Goal: Task Accomplishment & Management: Complete application form

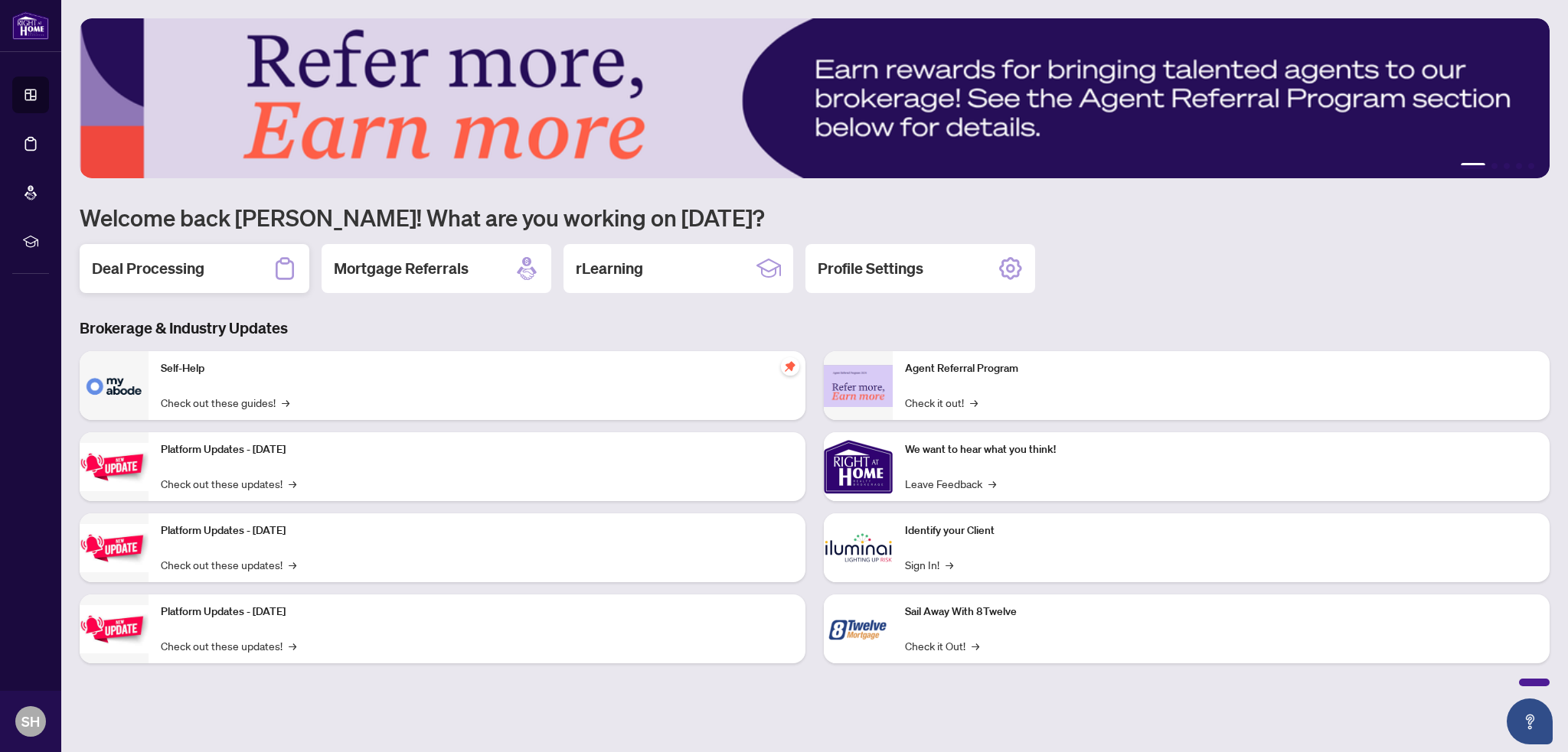
click at [110, 274] on h2 "Deal Processing" at bounding box center [148, 268] width 113 height 22
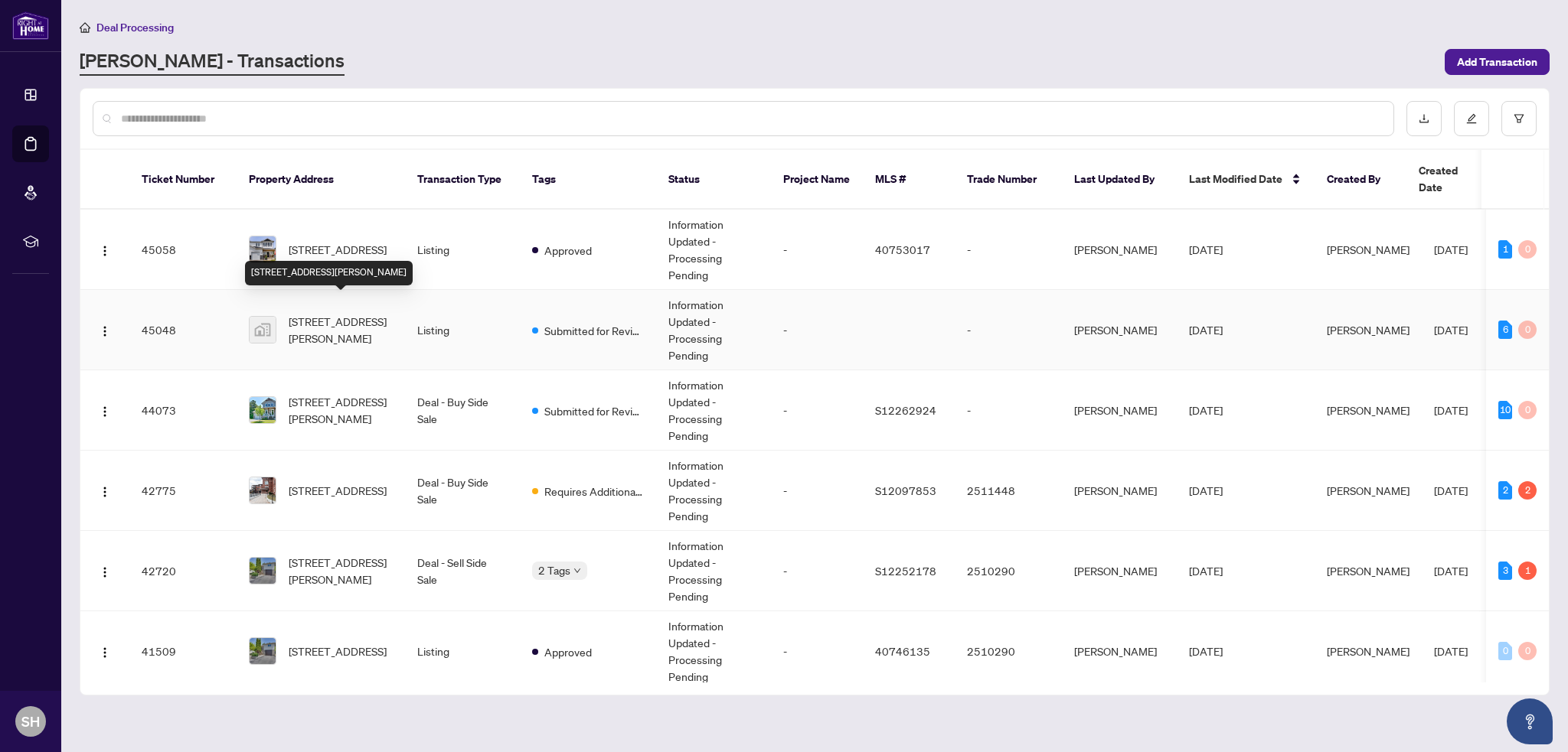
click at [315, 313] on span "[STREET_ADDRESS][PERSON_NAME]" at bounding box center [341, 330] width 104 height 34
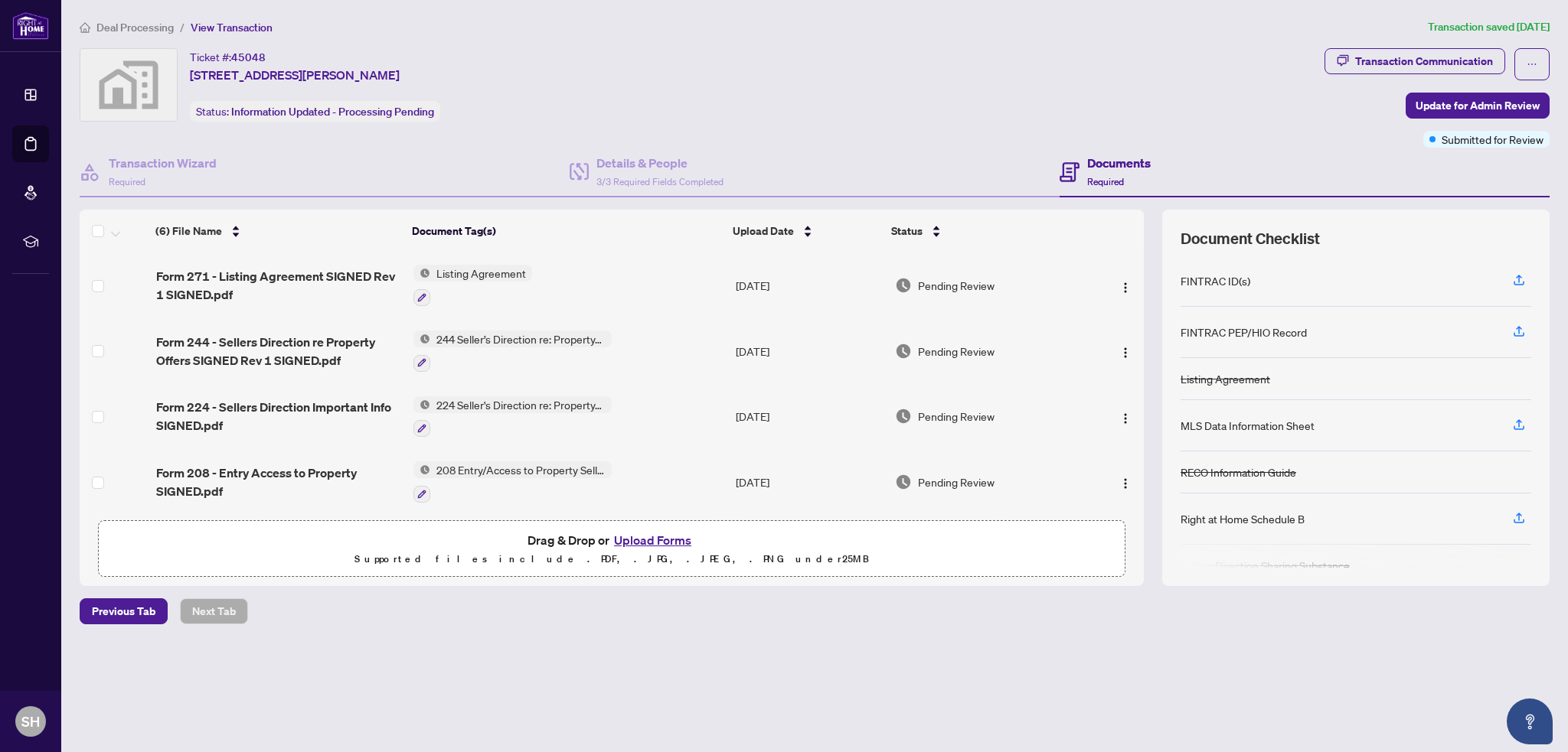
click at [652, 538] on button "Upload Forms" at bounding box center [652, 540] width 86 height 20
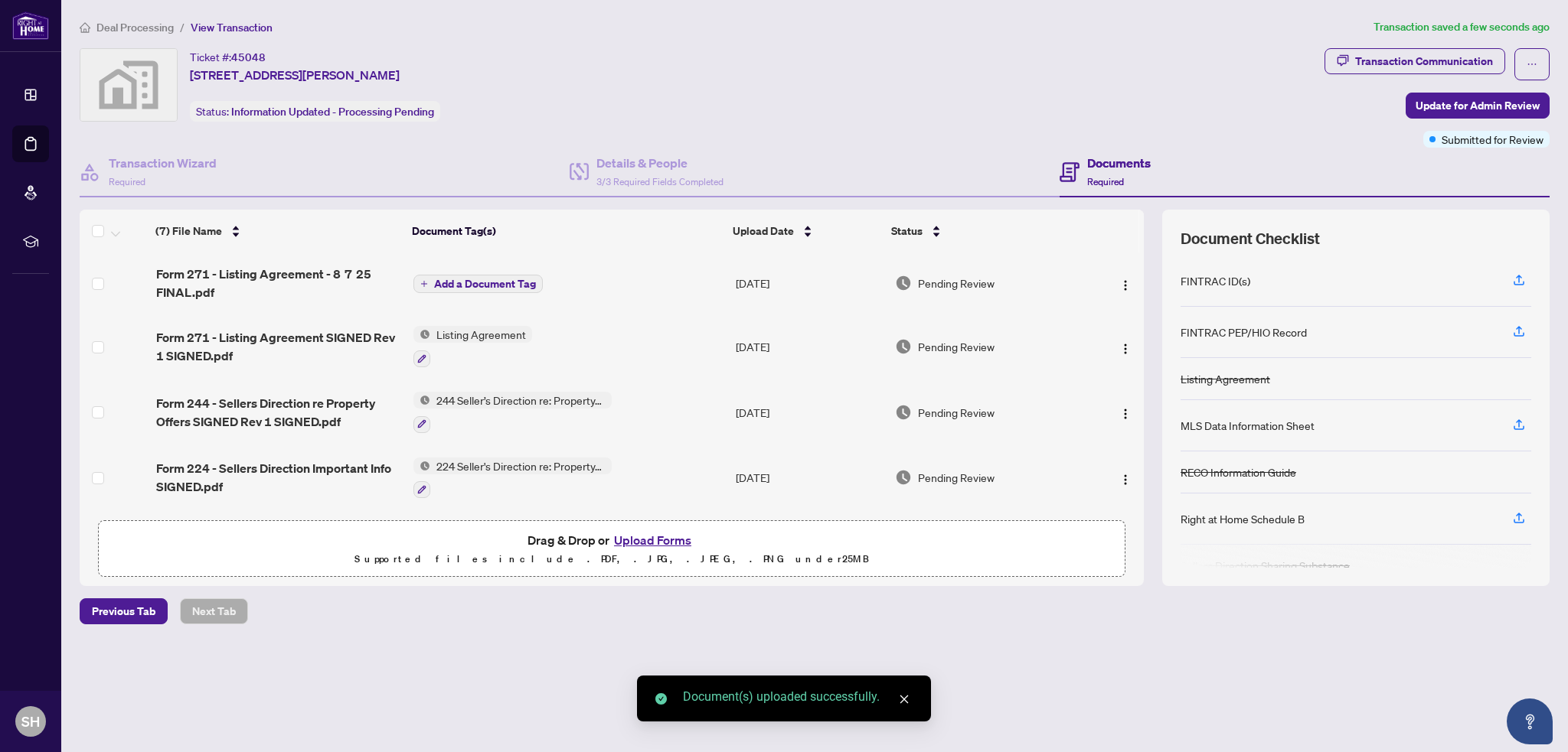
click at [453, 282] on span "Add a Document Tag" at bounding box center [484, 283] width 102 height 10
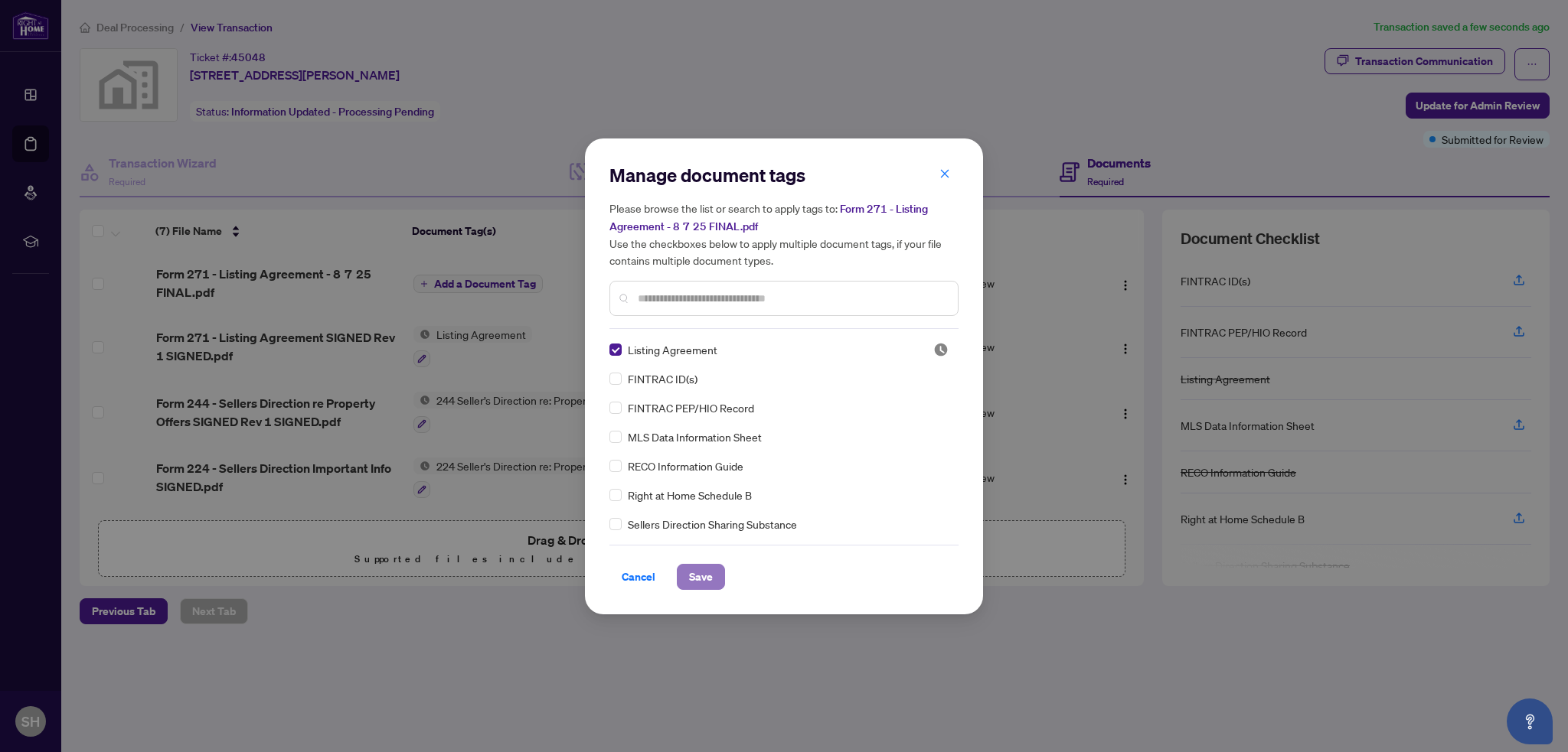
click at [693, 572] on span "Save" at bounding box center [701, 577] width 24 height 25
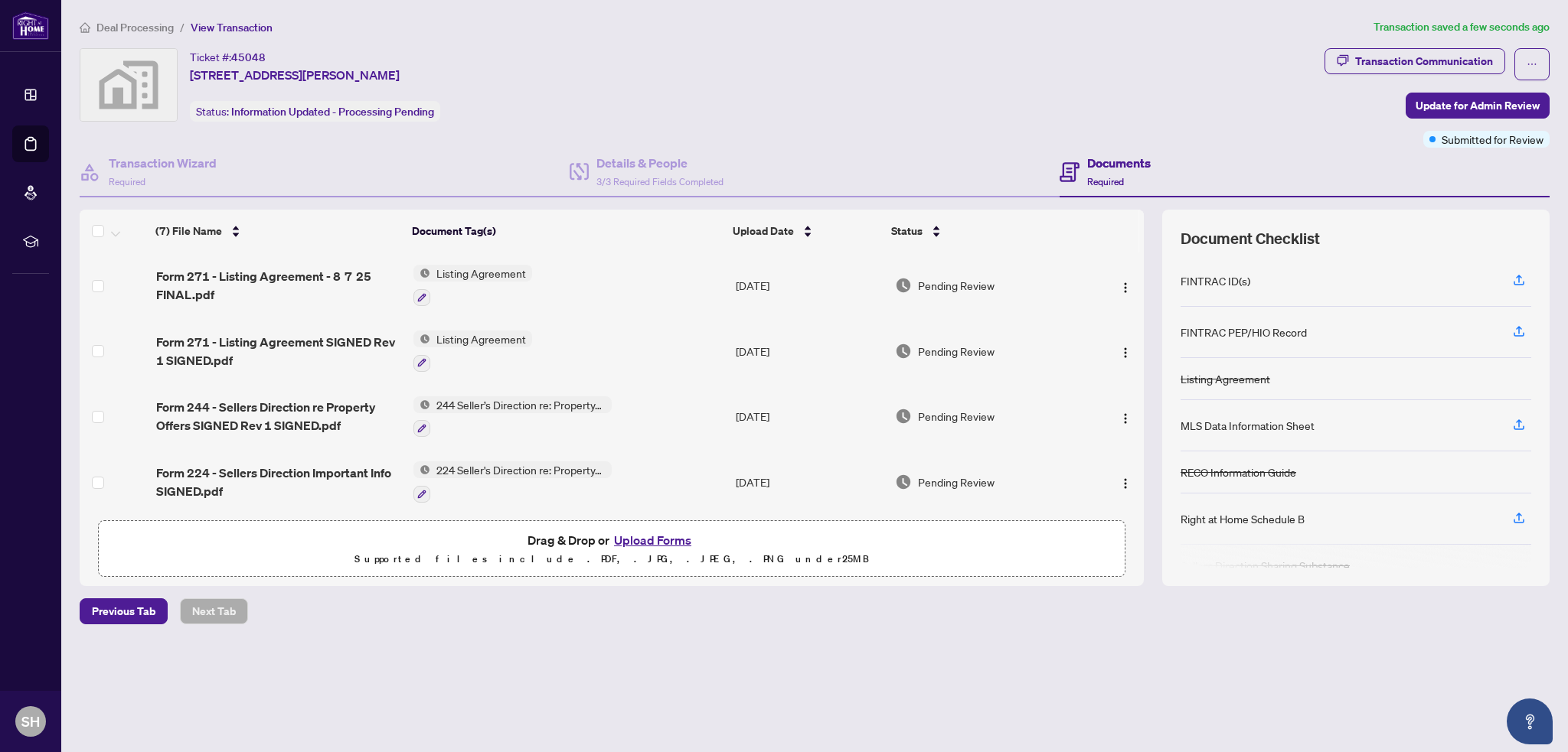
click at [671, 541] on button "Upload Forms" at bounding box center [652, 540] width 86 height 20
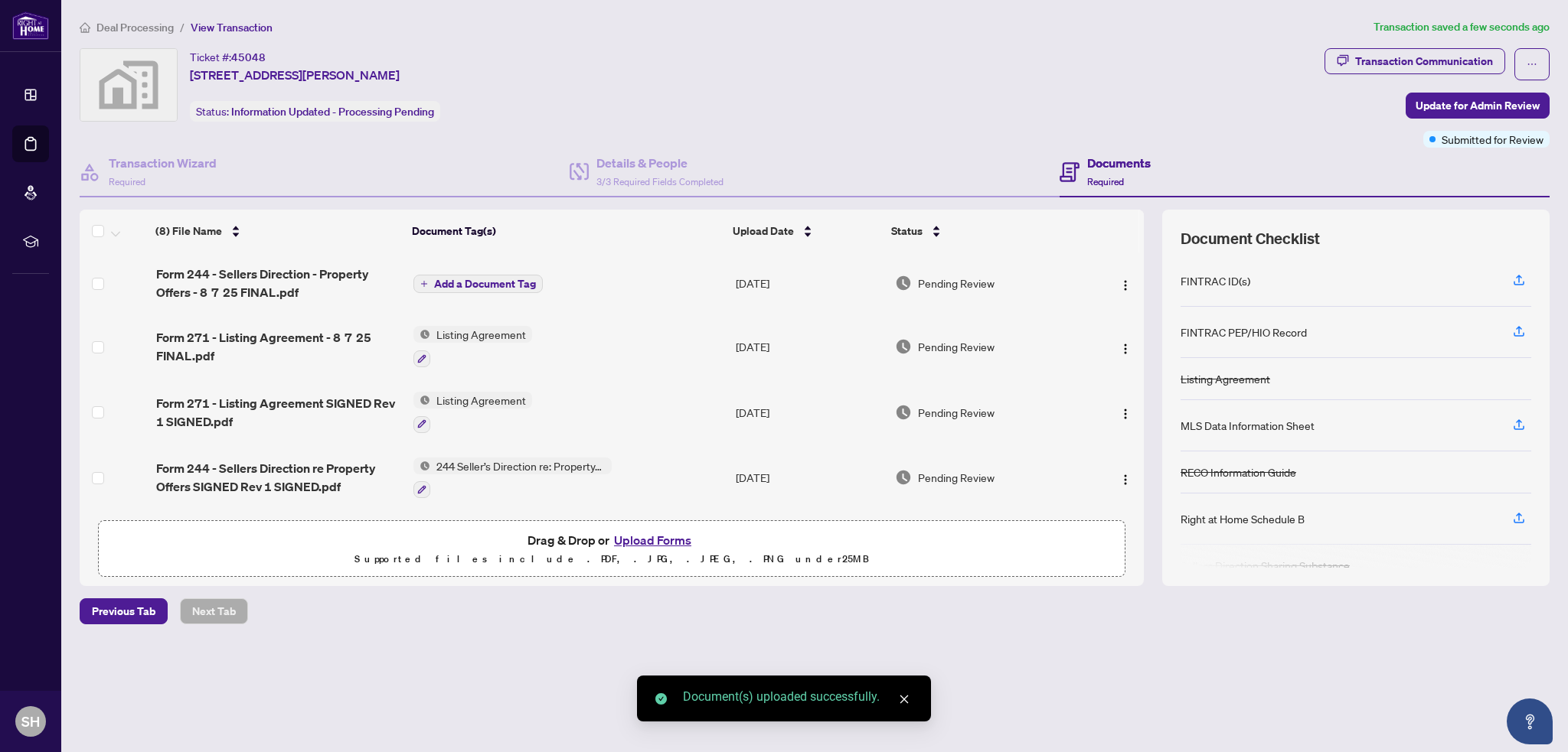
click at [481, 281] on span "Add a Document Tag" at bounding box center [484, 283] width 102 height 10
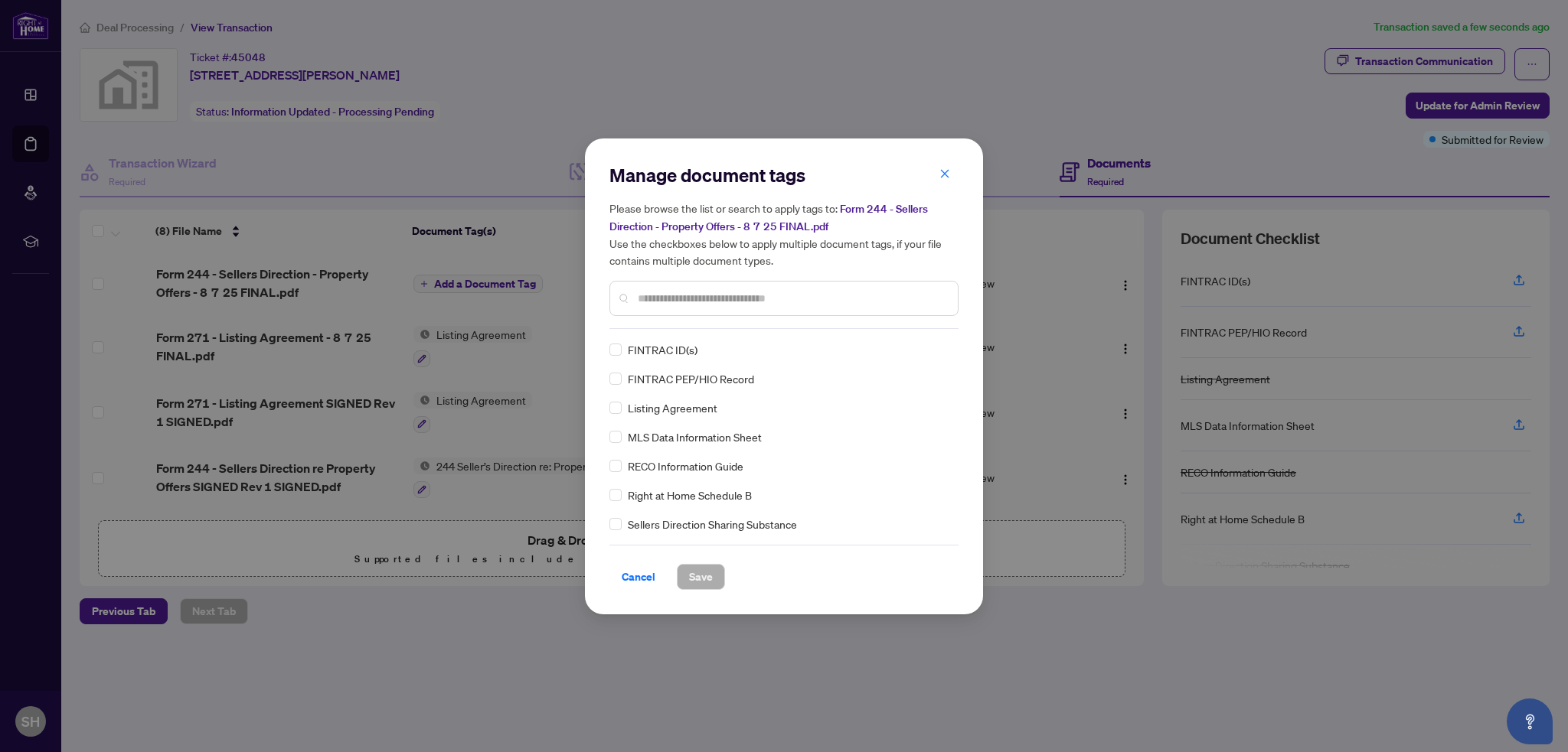
click at [716, 293] on input "text" at bounding box center [792, 298] width 307 height 17
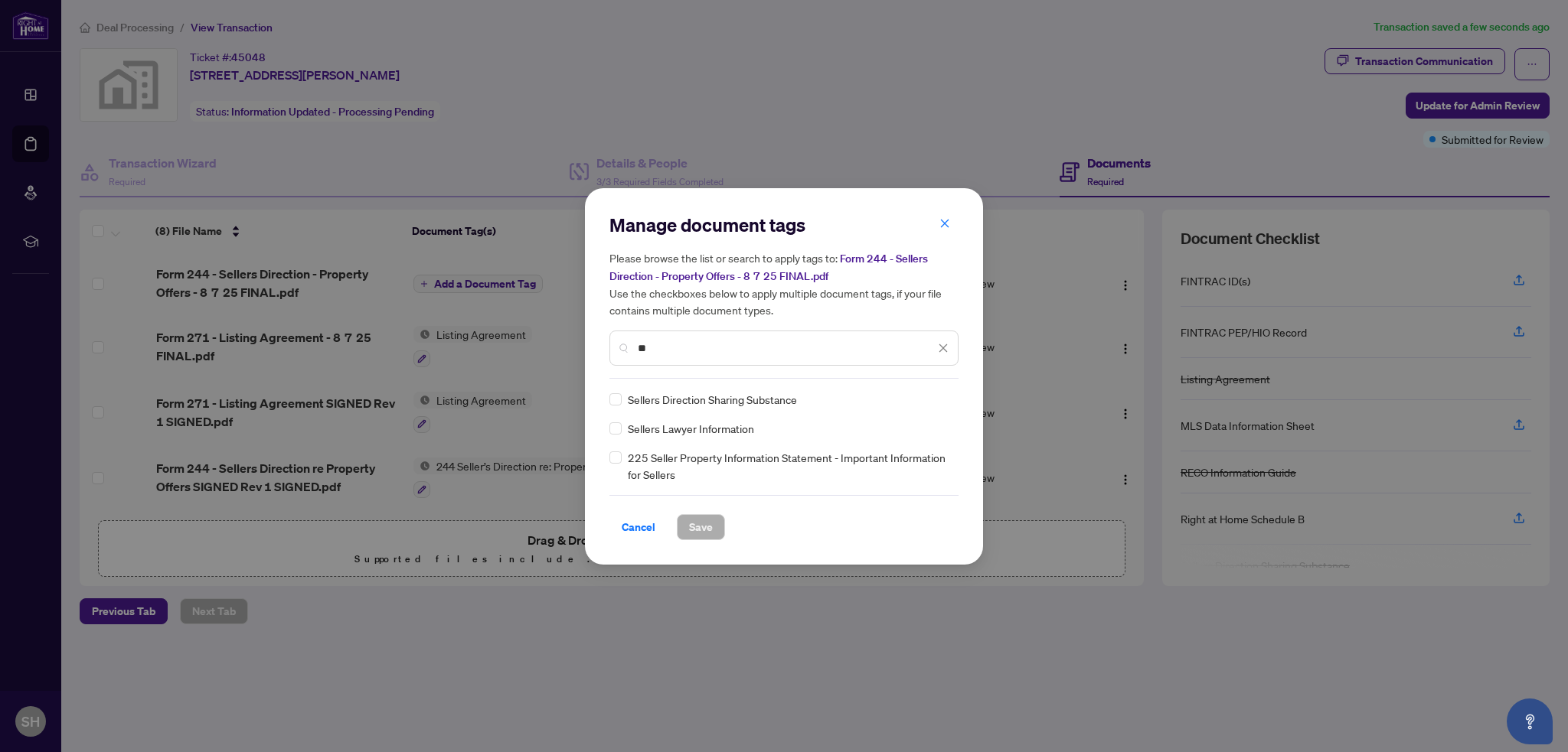
type input "*"
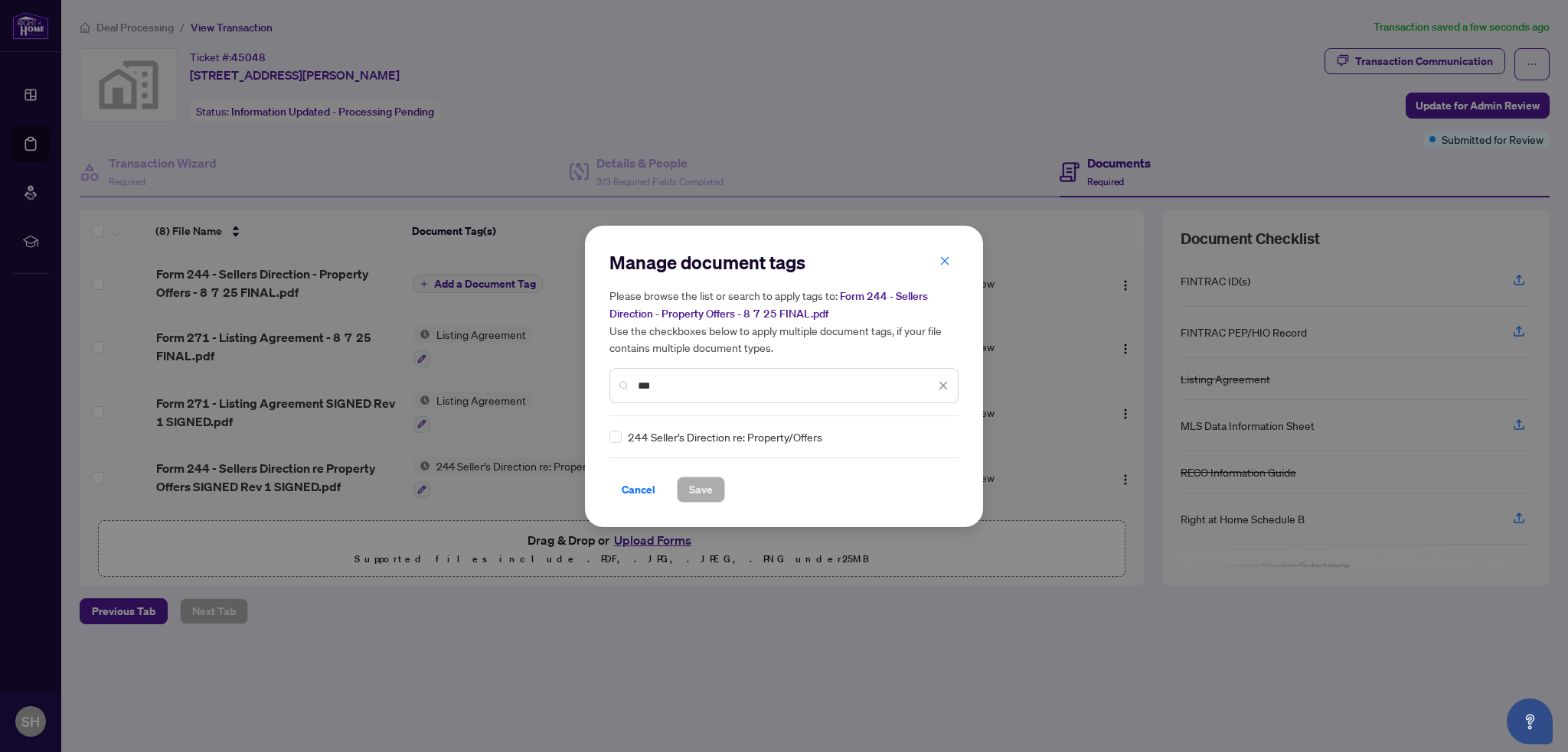
type input "***"
click at [699, 486] on span "Save" at bounding box center [701, 490] width 24 height 25
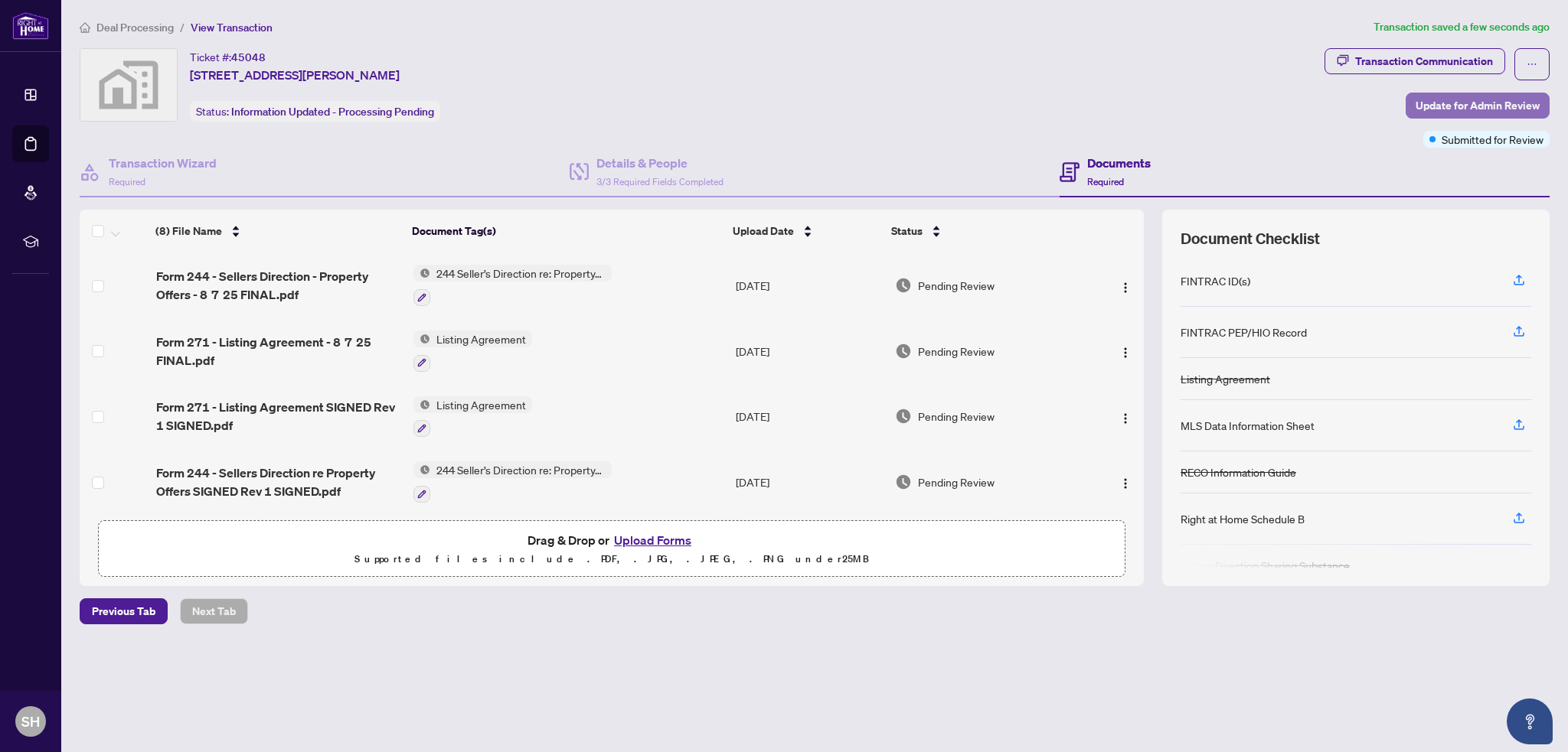
click at [1494, 98] on span "Update for Admin Review" at bounding box center [1477, 106] width 124 height 25
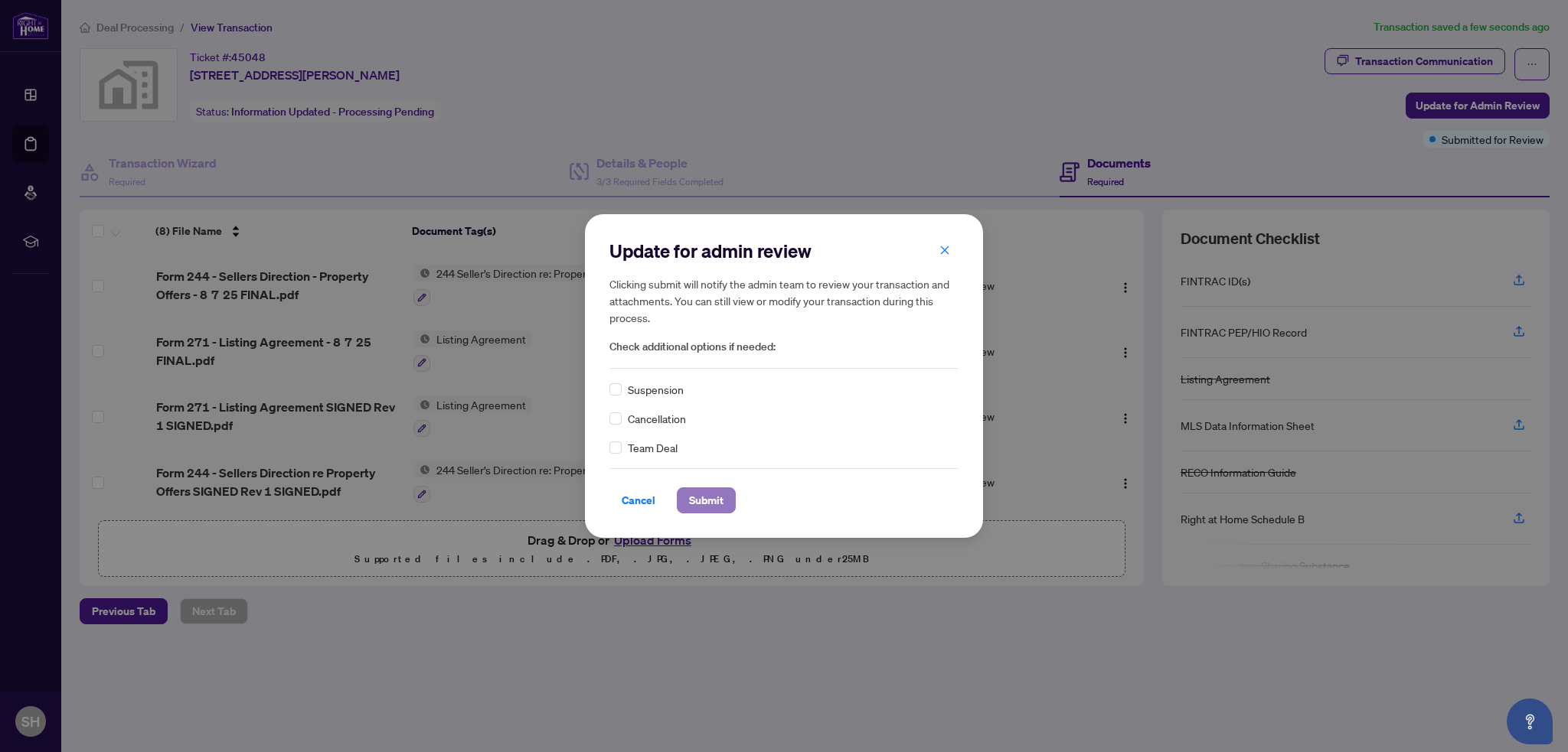
click at [701, 498] on span "Submit" at bounding box center [706, 500] width 34 height 25
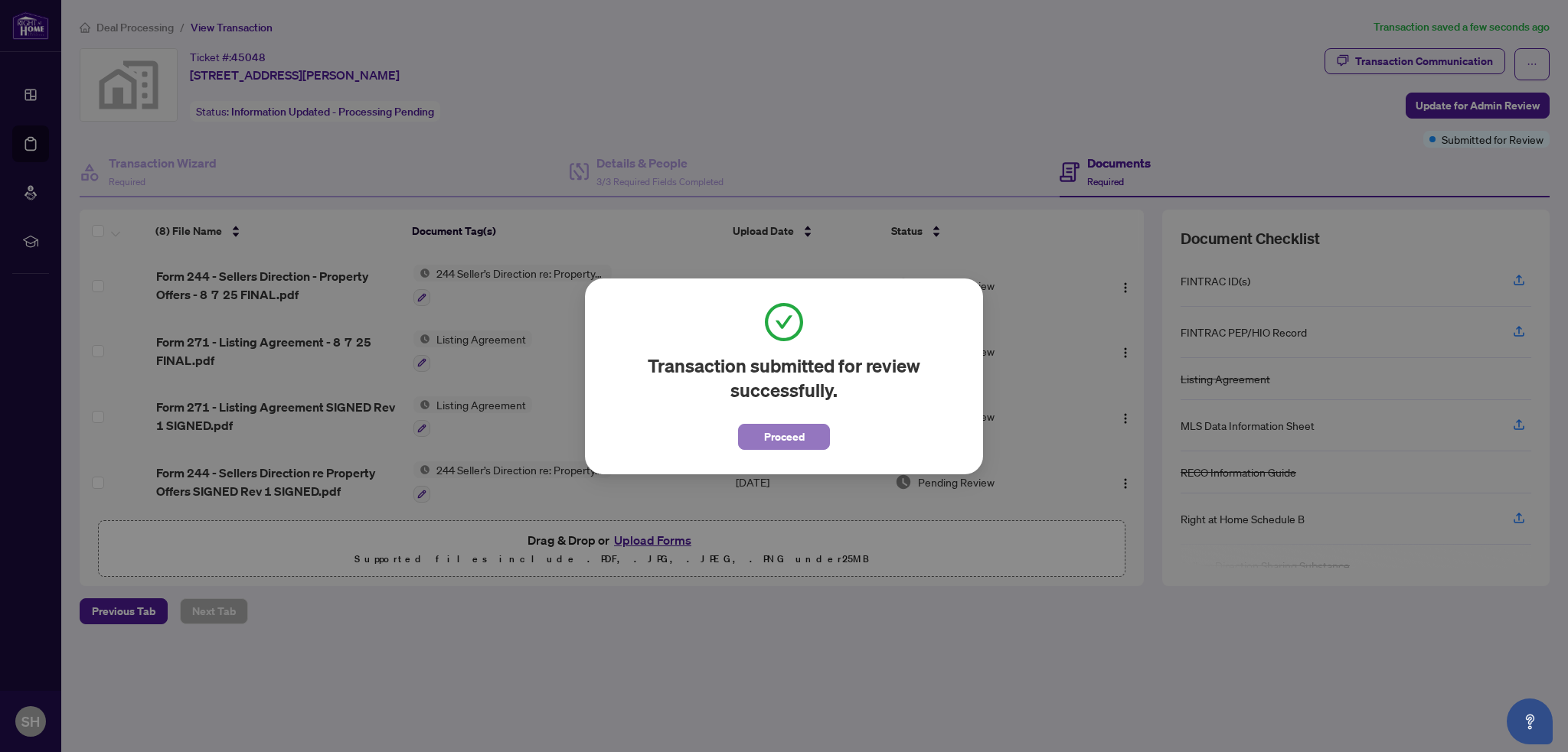
click at [778, 440] on span "Proceed" at bounding box center [784, 437] width 41 height 25
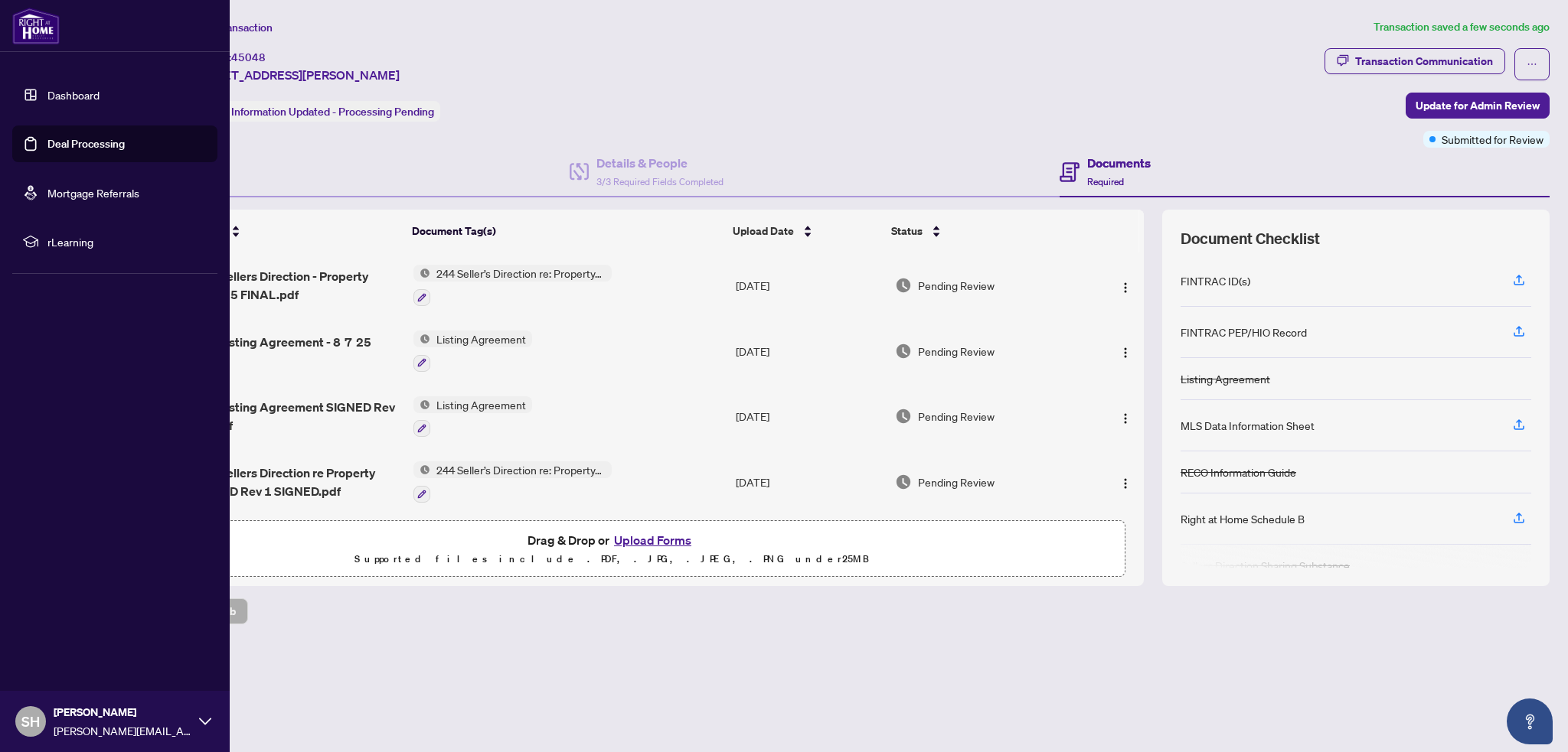
click at [47, 141] on link "Deal Processing" at bounding box center [86, 143] width 78 height 14
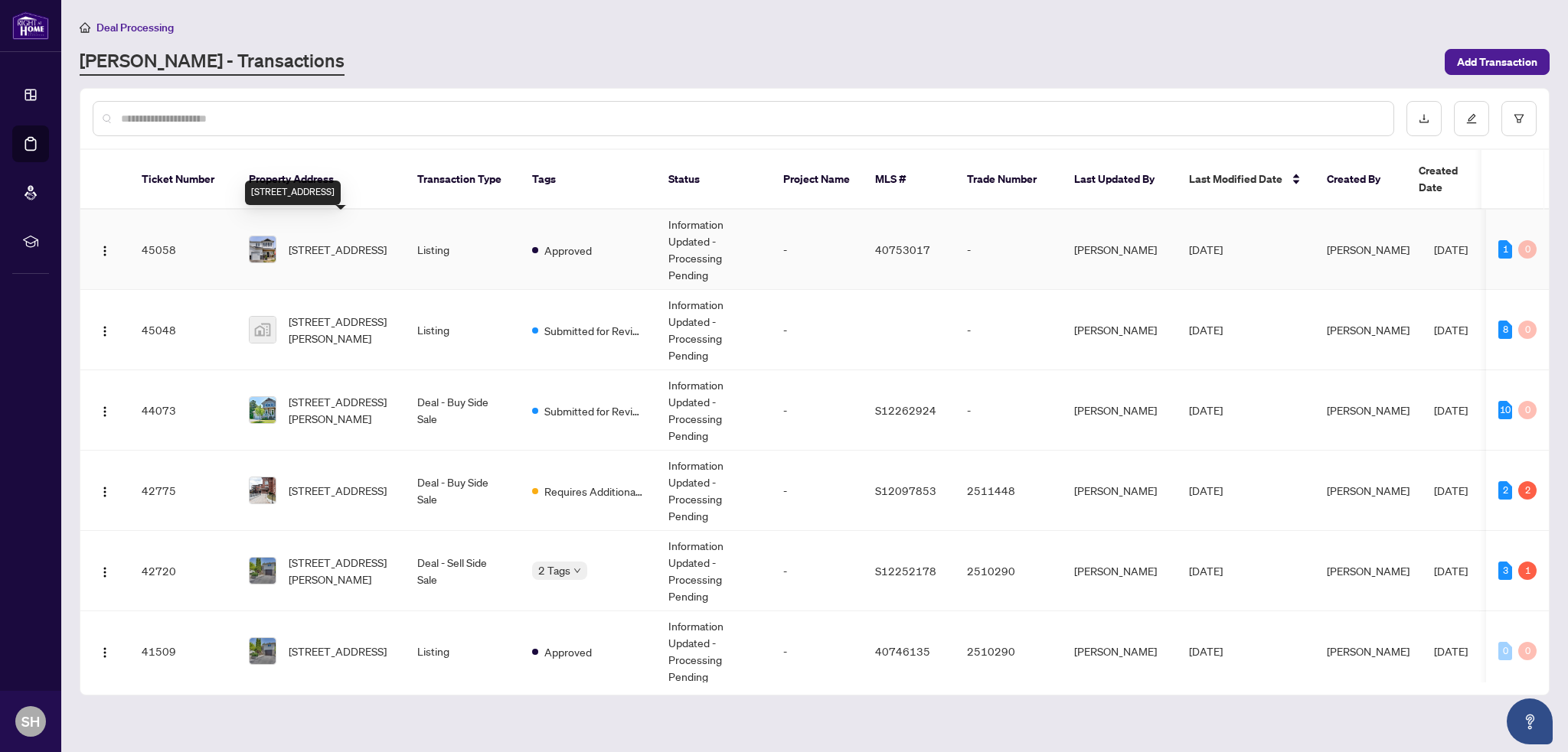
click at [326, 242] on span "[STREET_ADDRESS]" at bounding box center [338, 249] width 98 height 17
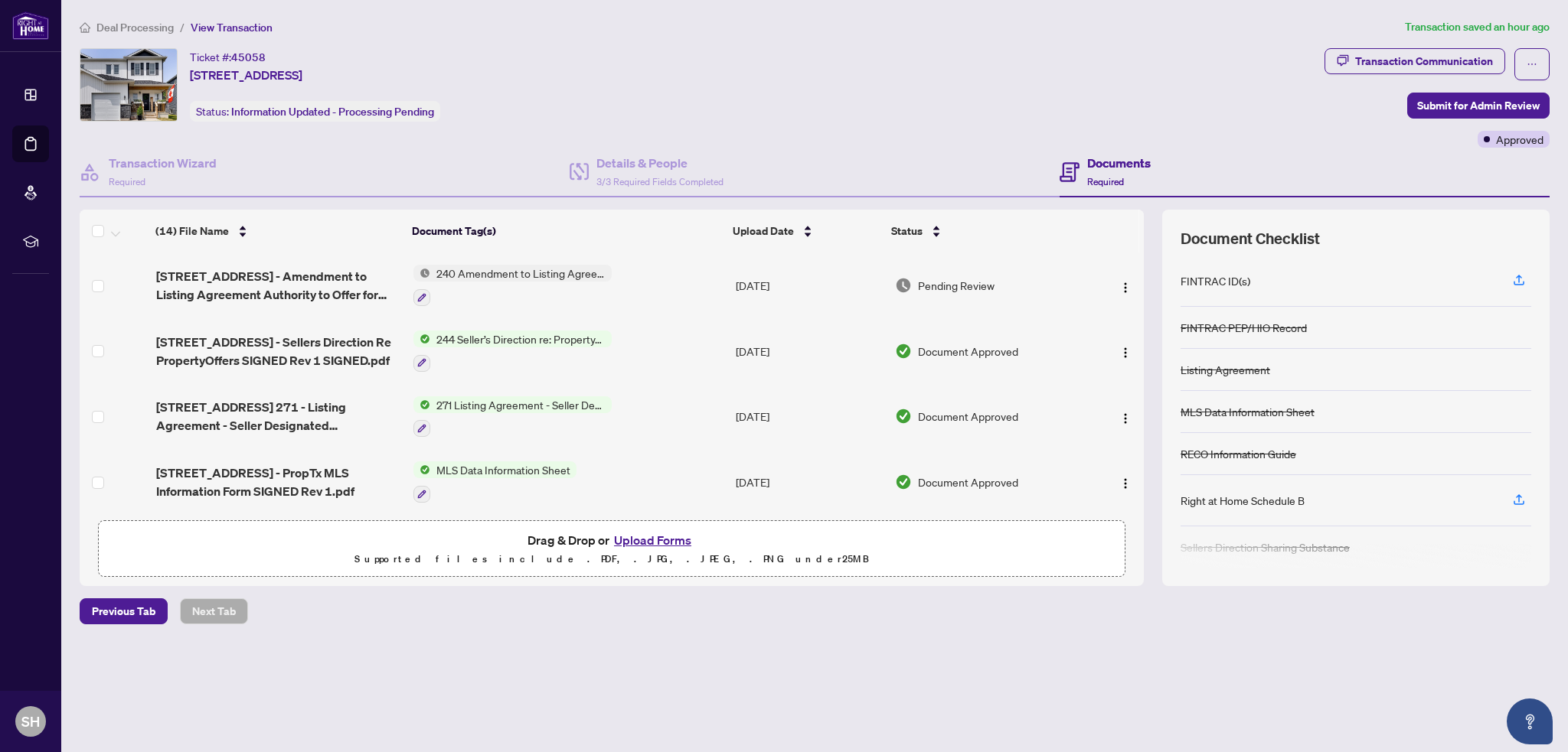
click at [1438, 134] on div "Transaction Communication Submit for Admin Review Approved" at bounding box center [1437, 98] width 225 height 99
click at [1452, 95] on span "Submit for Admin Review" at bounding box center [1478, 106] width 122 height 25
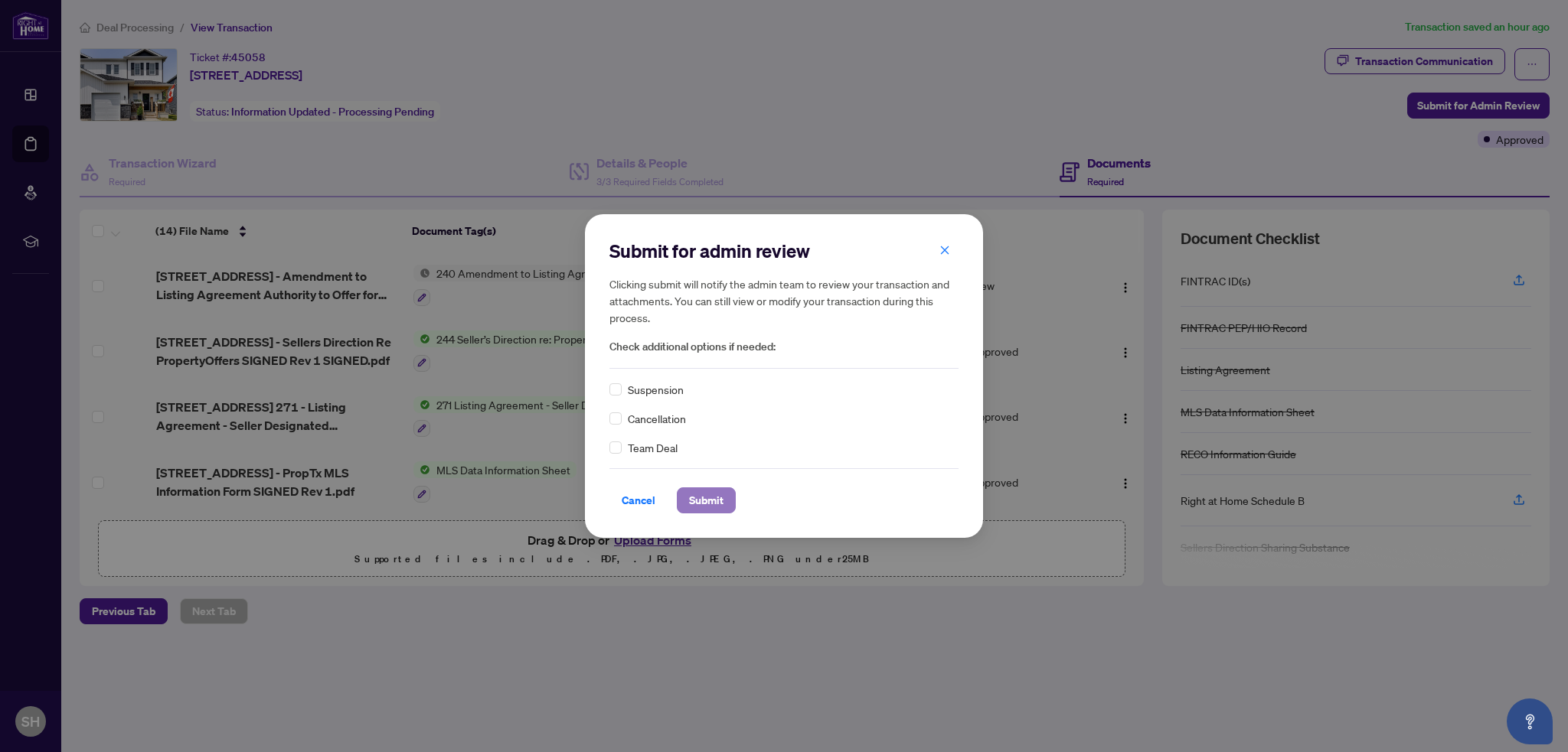
click at [712, 501] on span "Submit" at bounding box center [706, 500] width 34 height 25
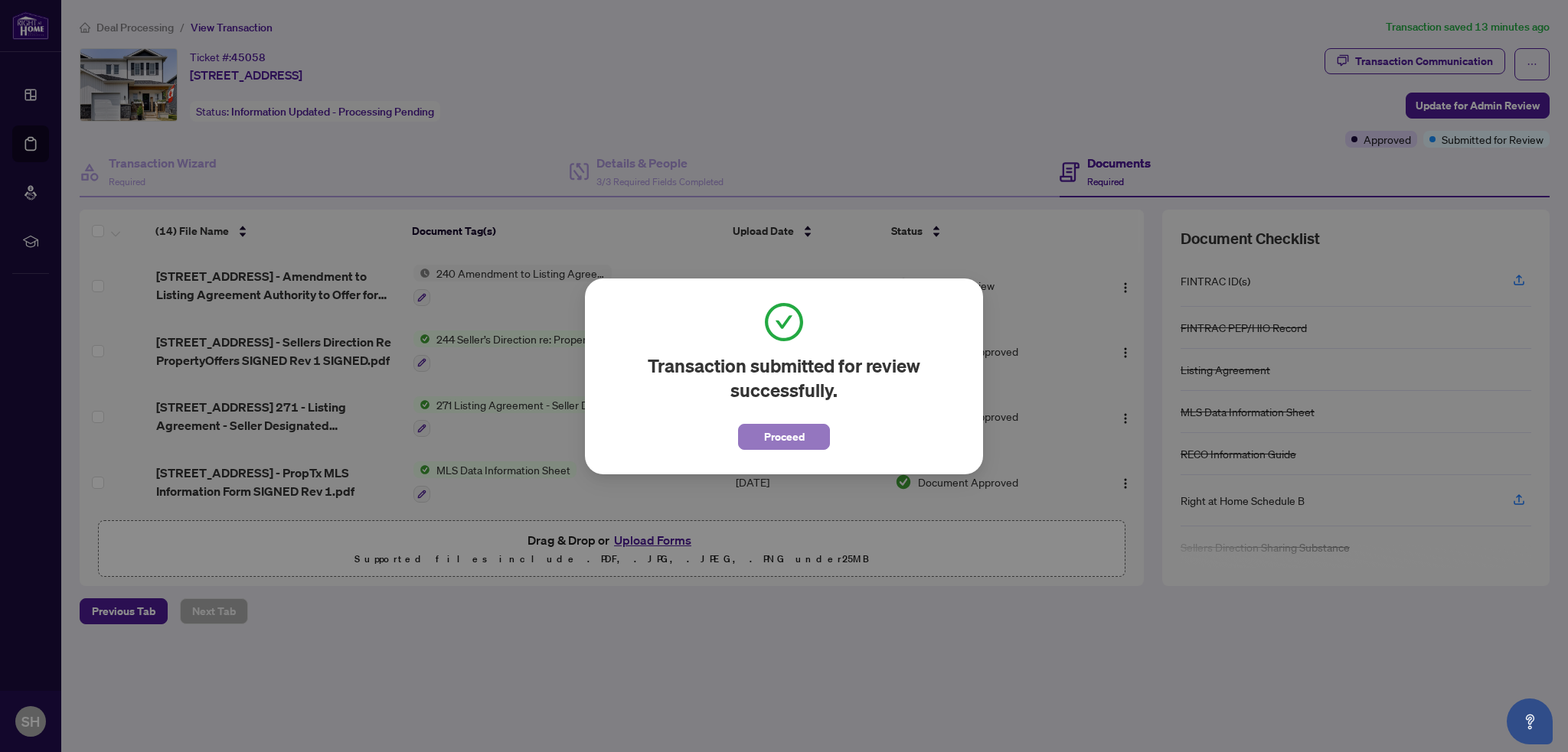
click at [812, 432] on button "Proceed" at bounding box center [784, 437] width 92 height 26
